Goal: Find contact information: Find contact information

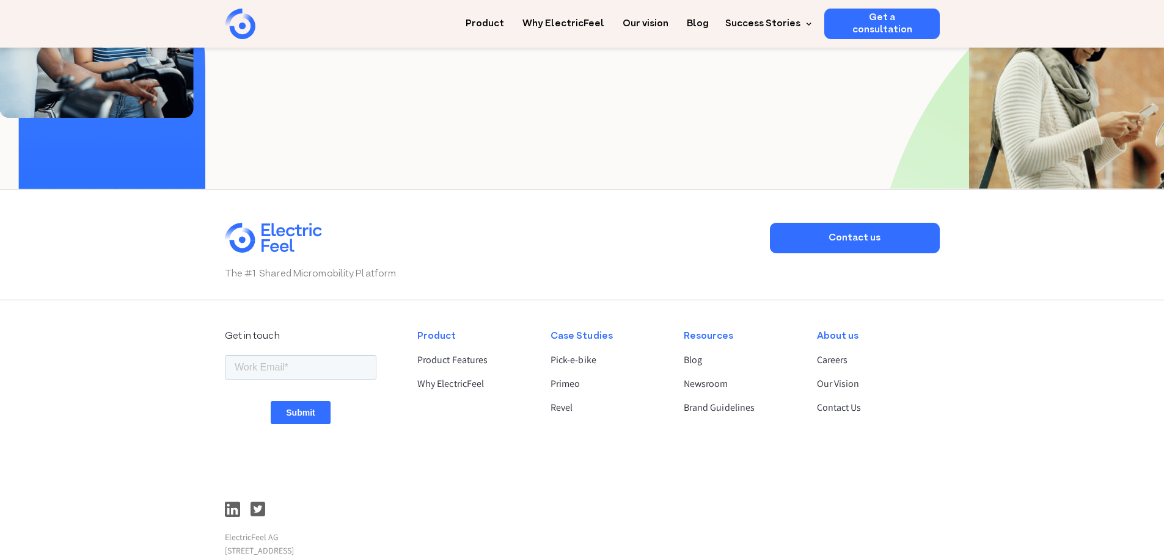
scroll to position [3242, 0]
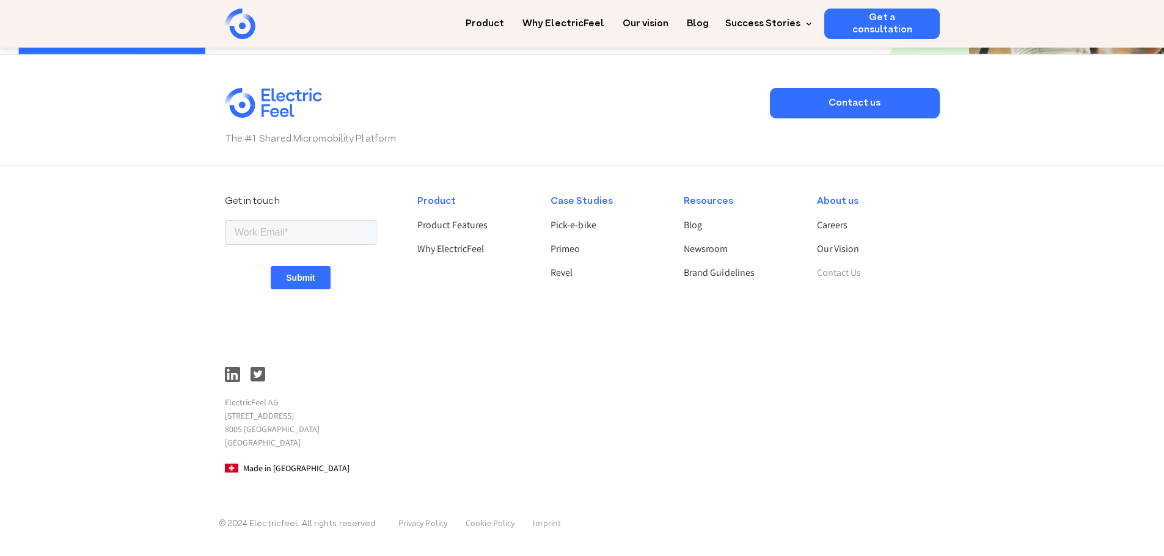
click at [829, 277] on link "Contact Us" at bounding box center [873, 273] width 112 height 15
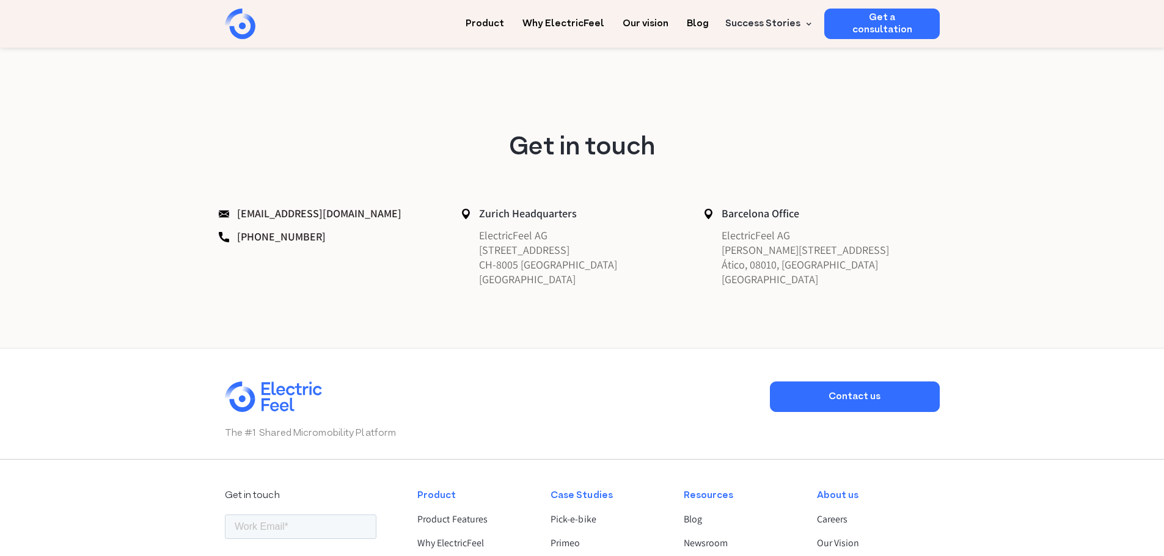
scroll to position [550, 0]
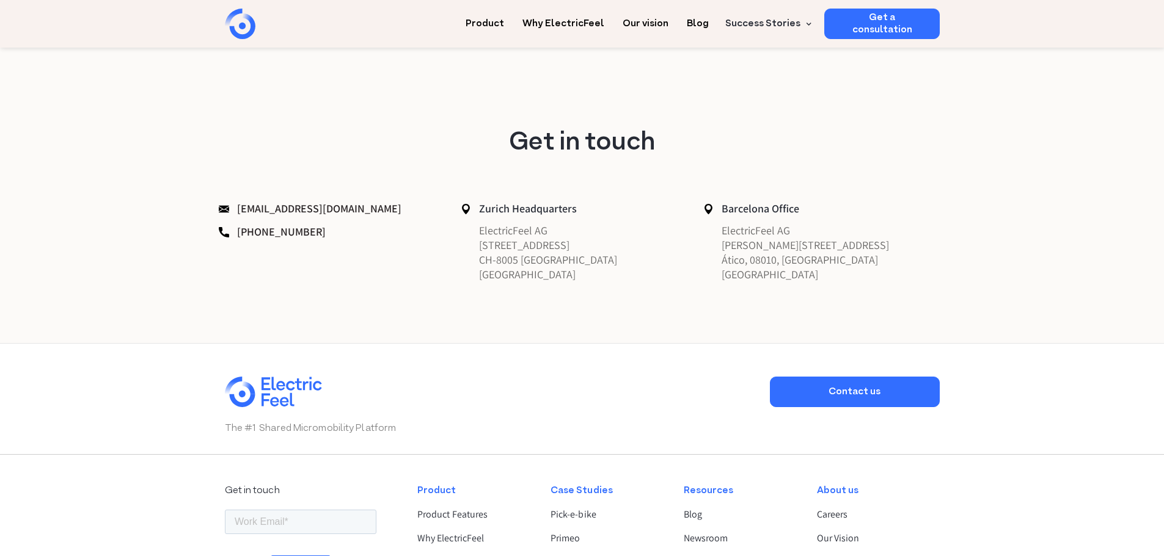
click at [512, 232] on p "ElectricFeel AG Hardturmstrasse 253 CH-8005 Zürich Switzerland" at bounding box center [579, 253] width 236 height 59
copy p "ElectricFeel AG"
